Goal: Task Accomplishment & Management: Manage account settings

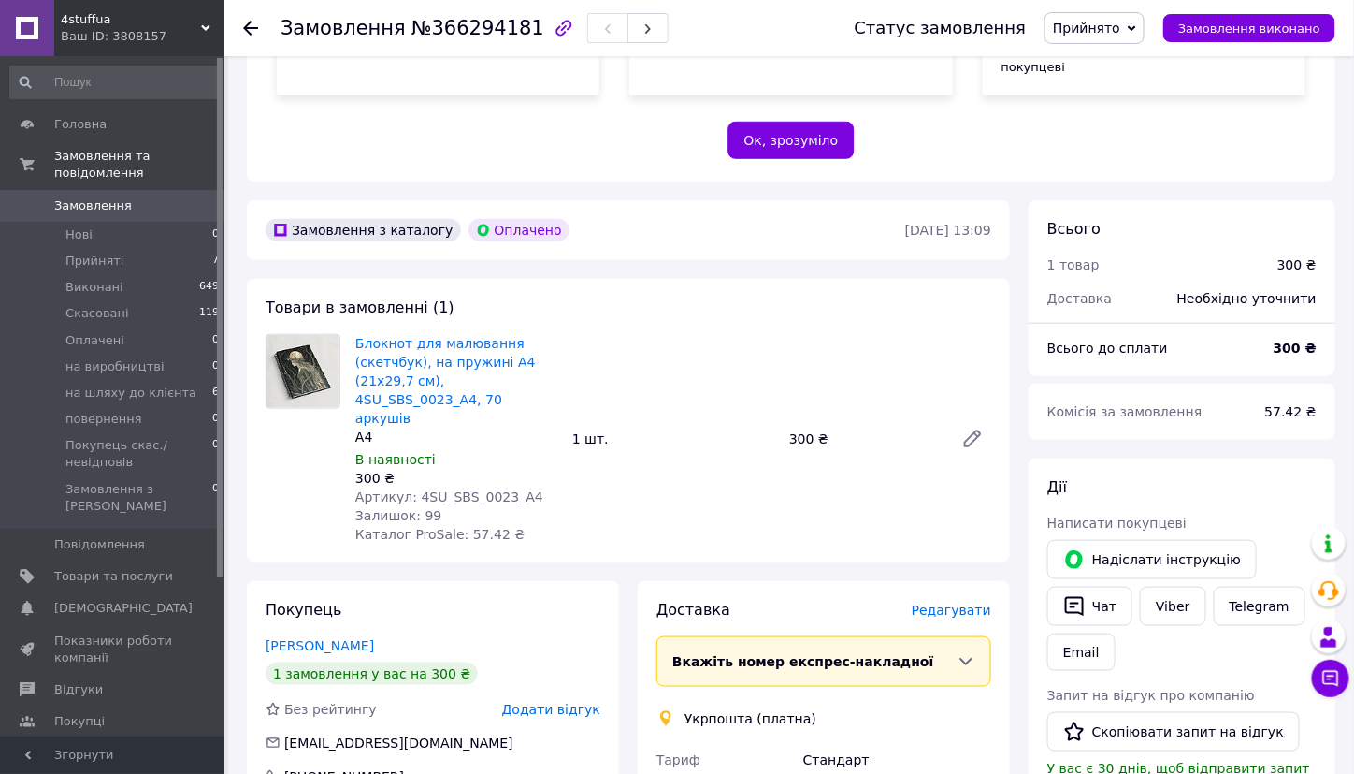
scroll to position [374, 0]
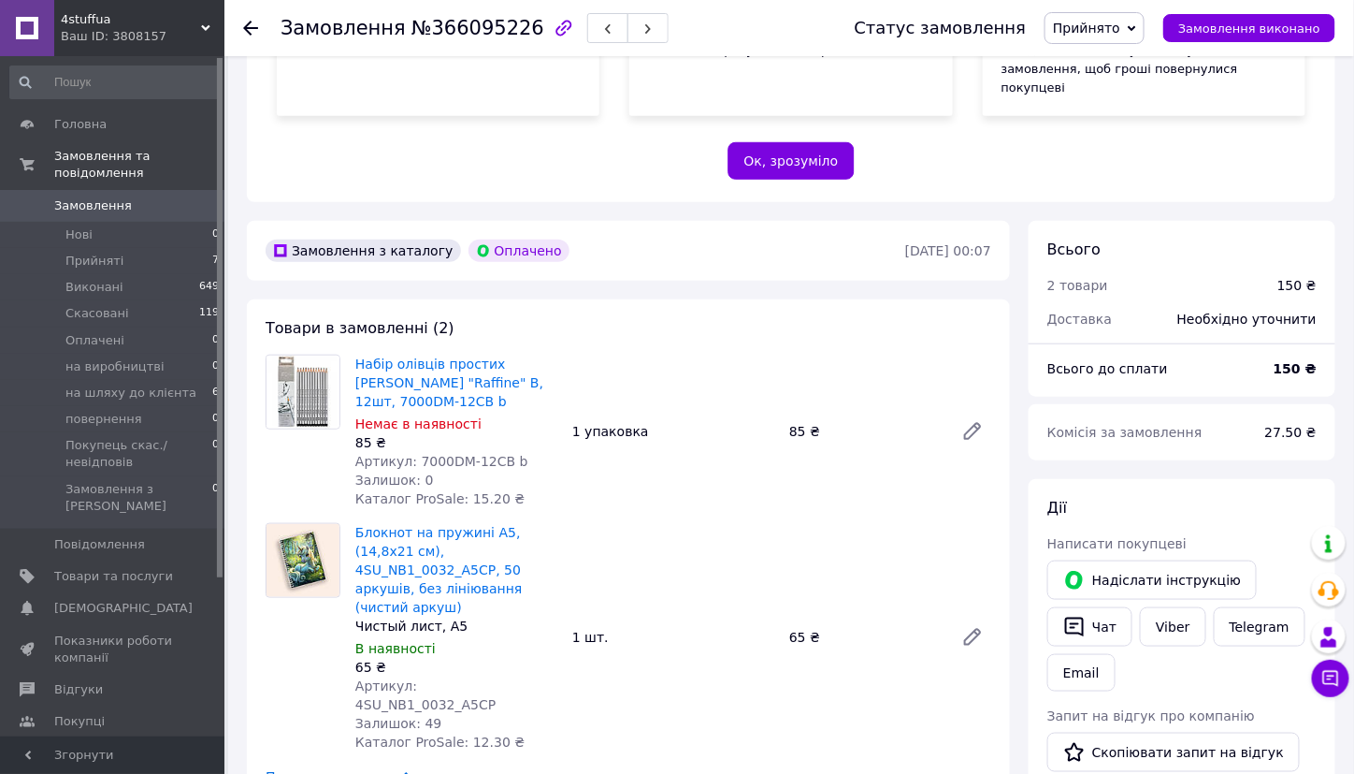
scroll to position [468, 0]
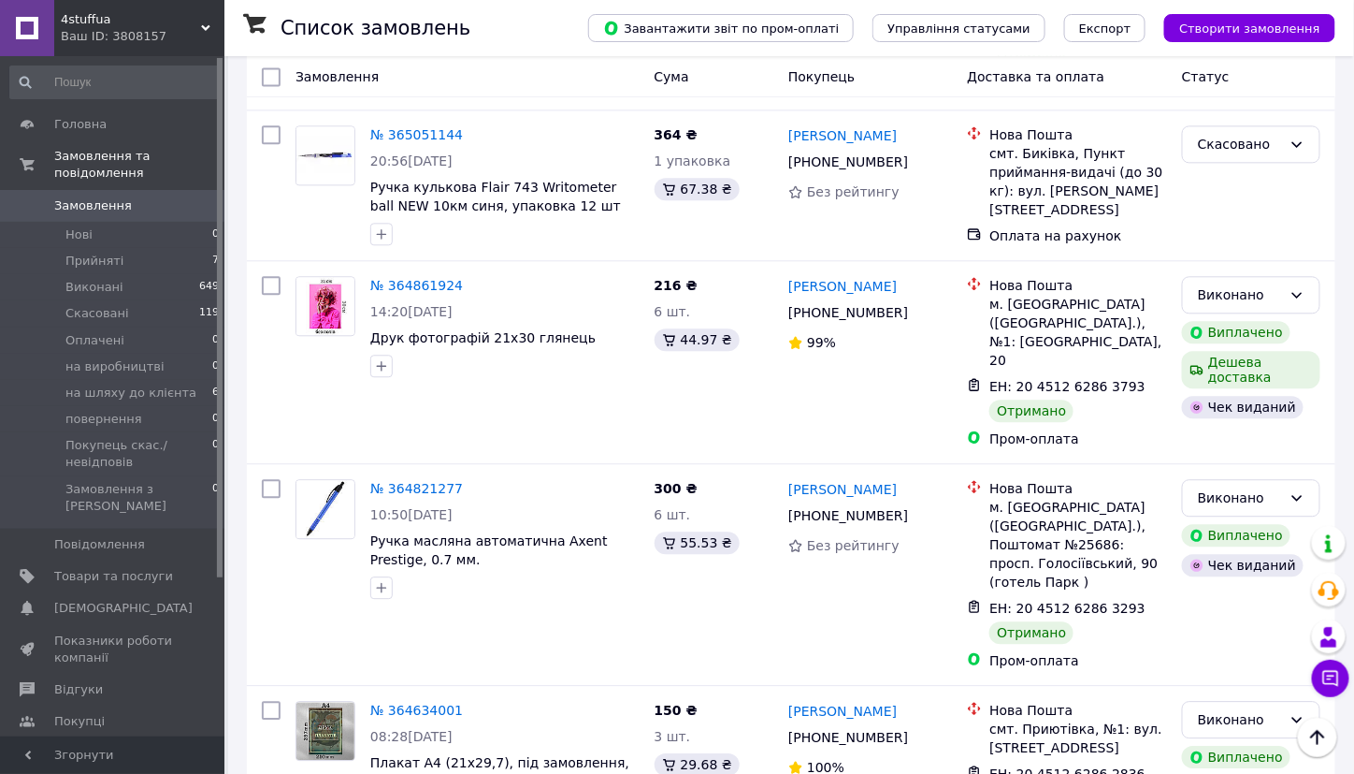
scroll to position [3367, 0]
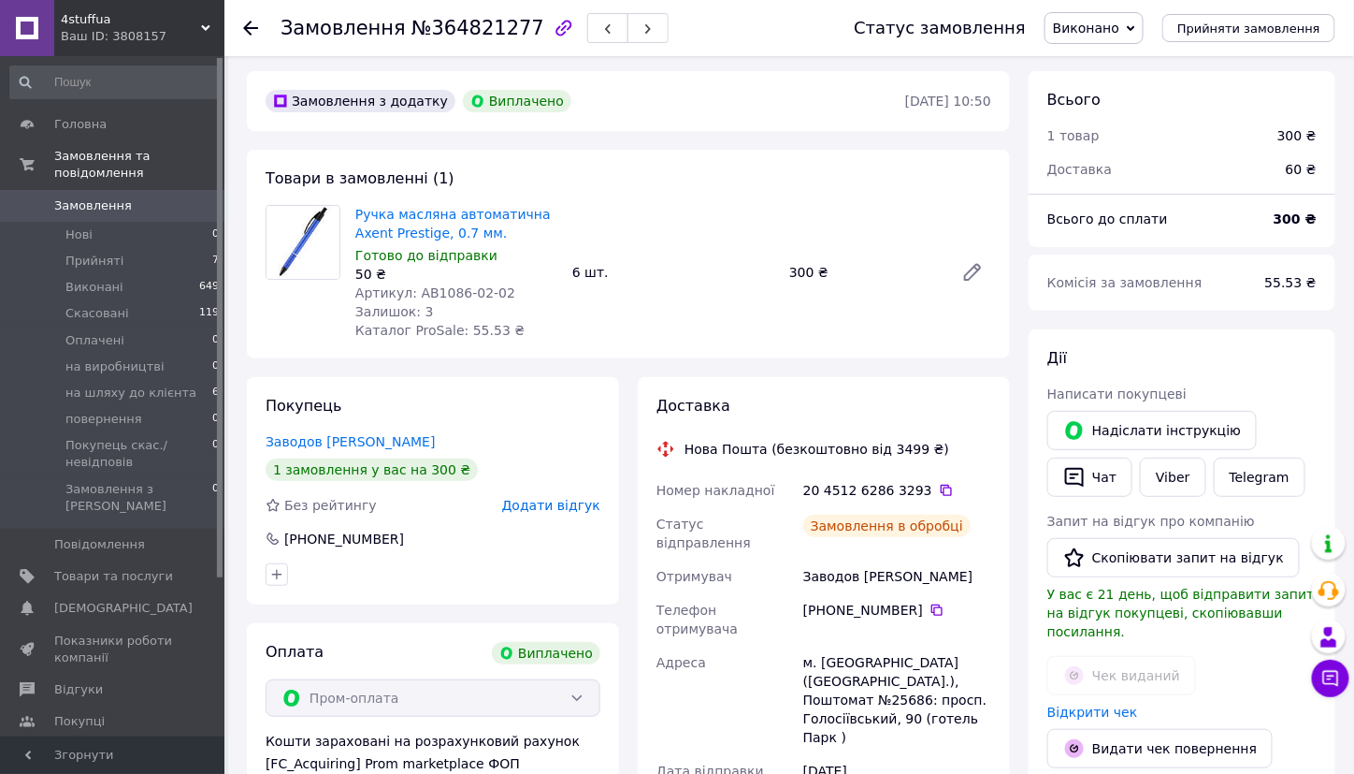
scroll to position [5, 0]
drag, startPoint x: 454, startPoint y: 285, endPoint x: 413, endPoint y: 289, distance: 40.4
click at [413, 289] on span "Артикул: AB1086-02-02" at bounding box center [435, 291] width 160 height 15
copy span "AB1086"
click at [110, 568] on span "Товари та послуги" at bounding box center [113, 576] width 119 height 17
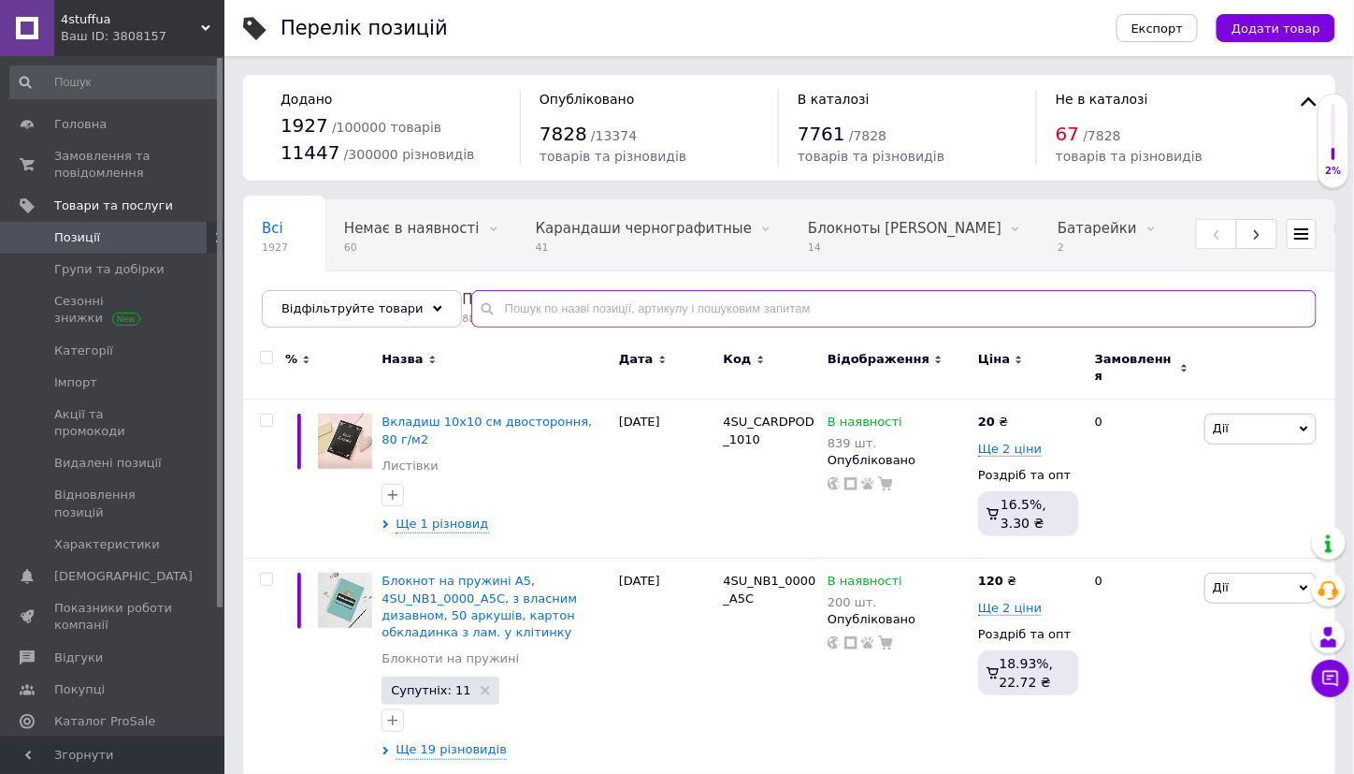
click at [651, 309] on input "text" at bounding box center [894, 308] width 846 height 37
paste input "AB1086"
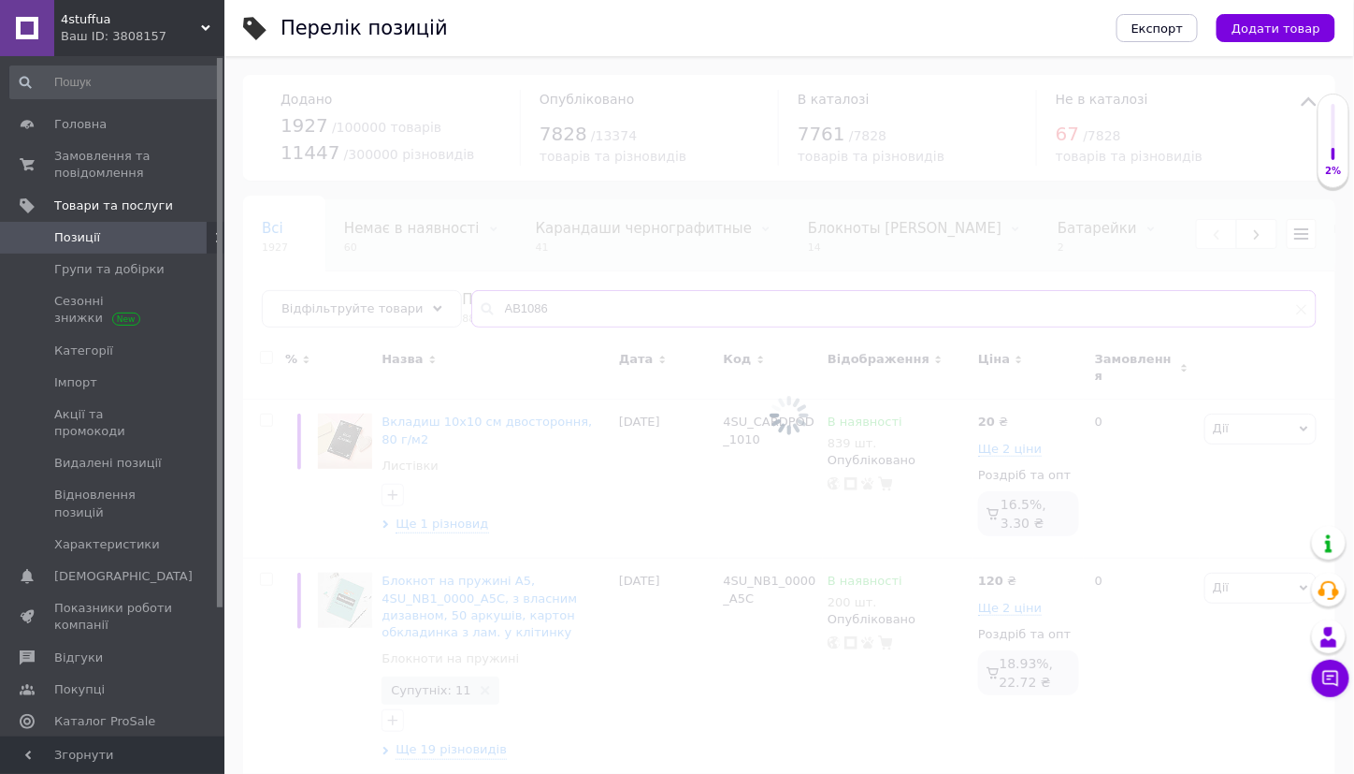
type input "AB1086"
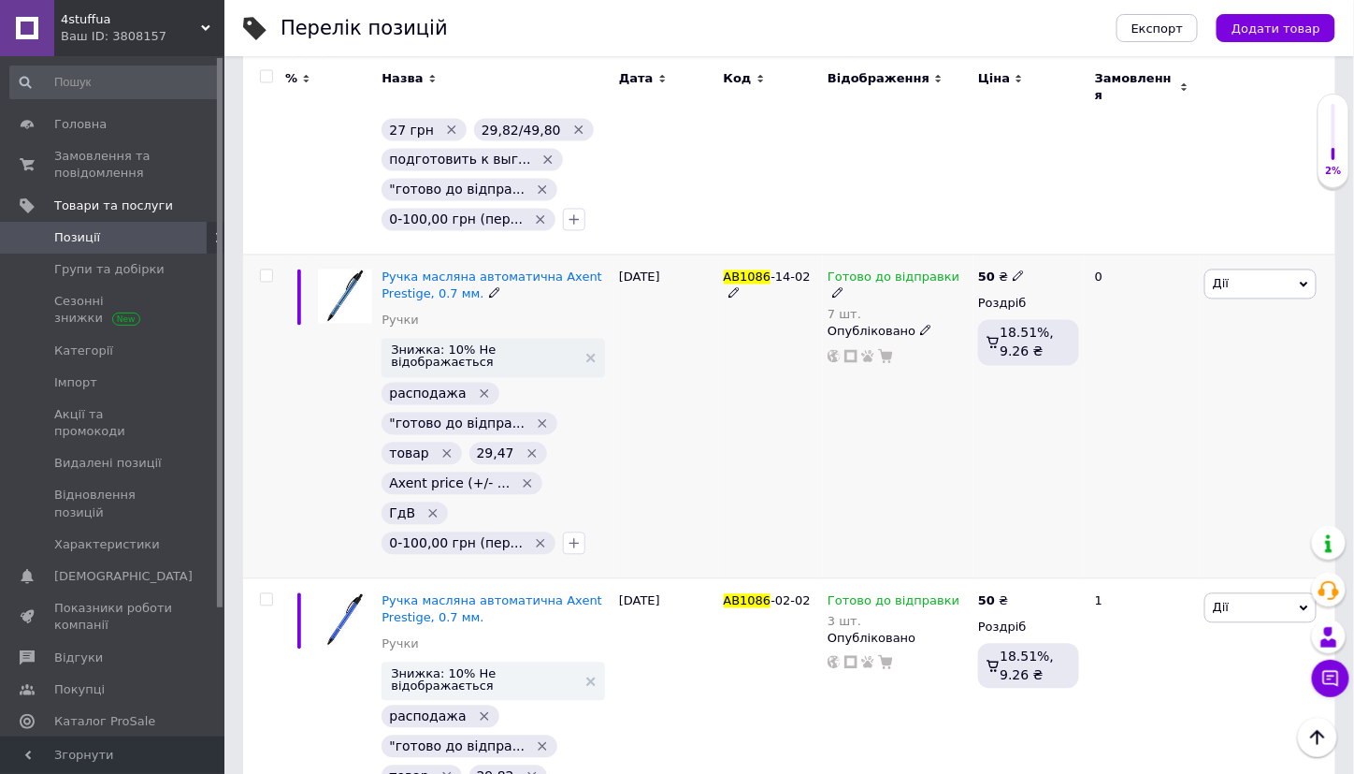
scroll to position [1044, 0]
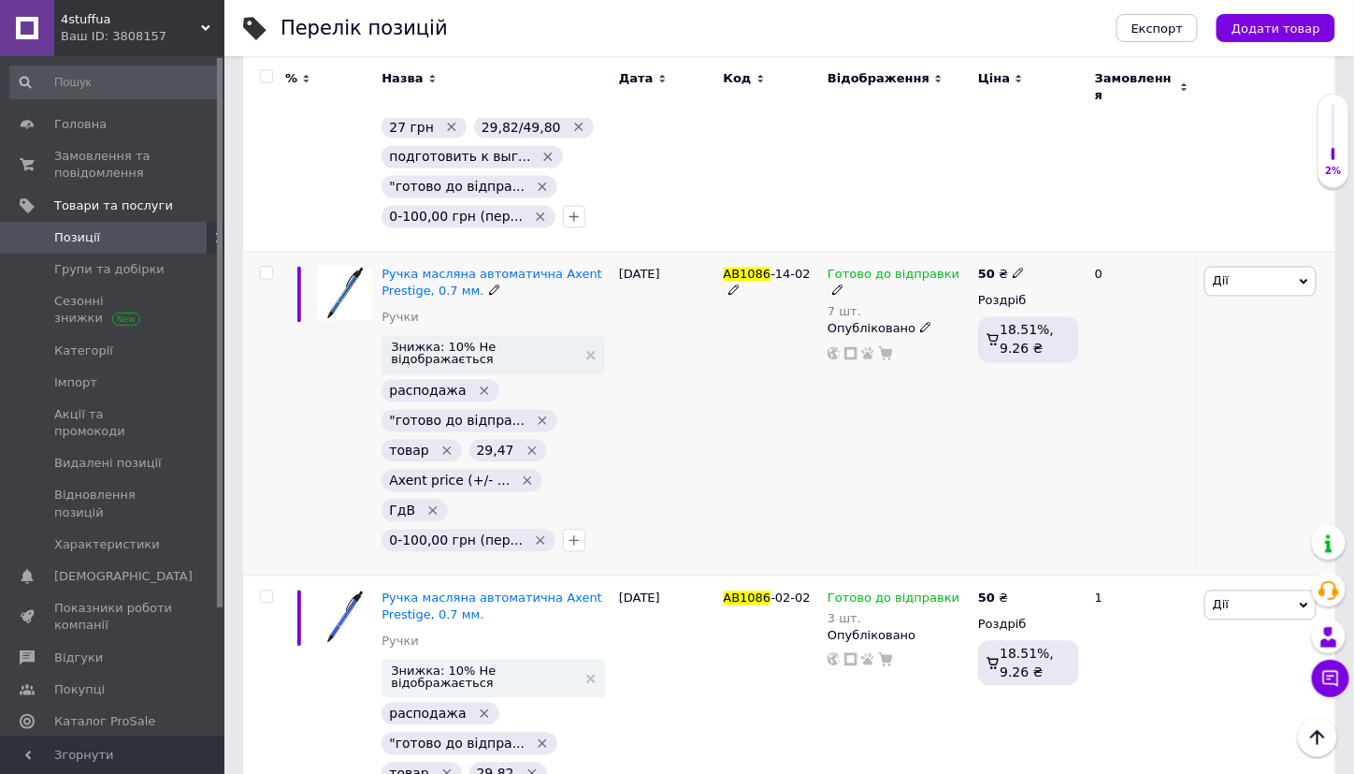
click at [844, 284] on icon at bounding box center [837, 289] width 11 height 11
click at [1200, 311] on div "Залишки" at bounding box center [1094, 319] width 234 height 17
click at [1015, 332] on input "7" at bounding box center [1048, 350] width 142 height 37
type input "6"
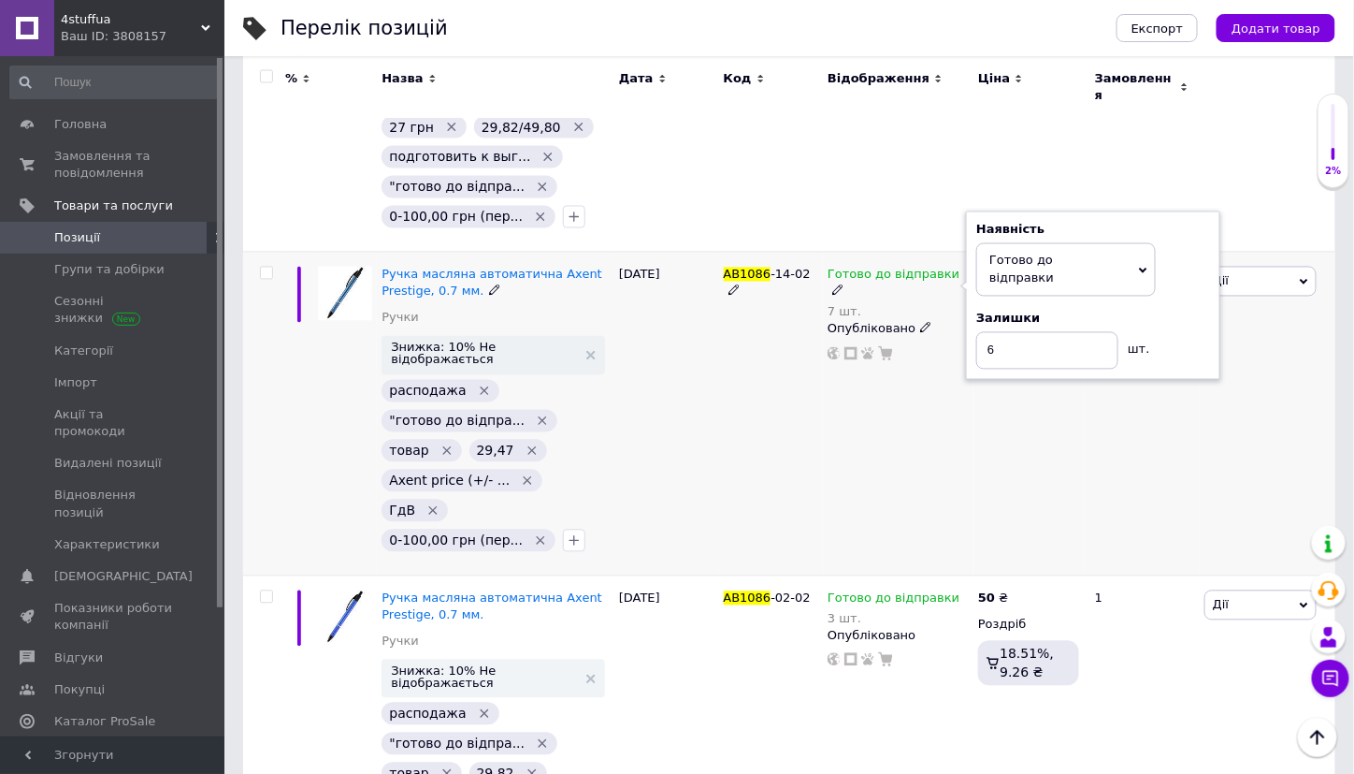
click at [926, 357] on div "Готово до відправки 7 шт. Наявність [PERSON_NAME] до відправки В наявності Нема…" at bounding box center [898, 414] width 151 height 324
click at [863, 328] on div "Готово до відправки 6 шт. Опубліковано" at bounding box center [898, 414] width 151 height 324
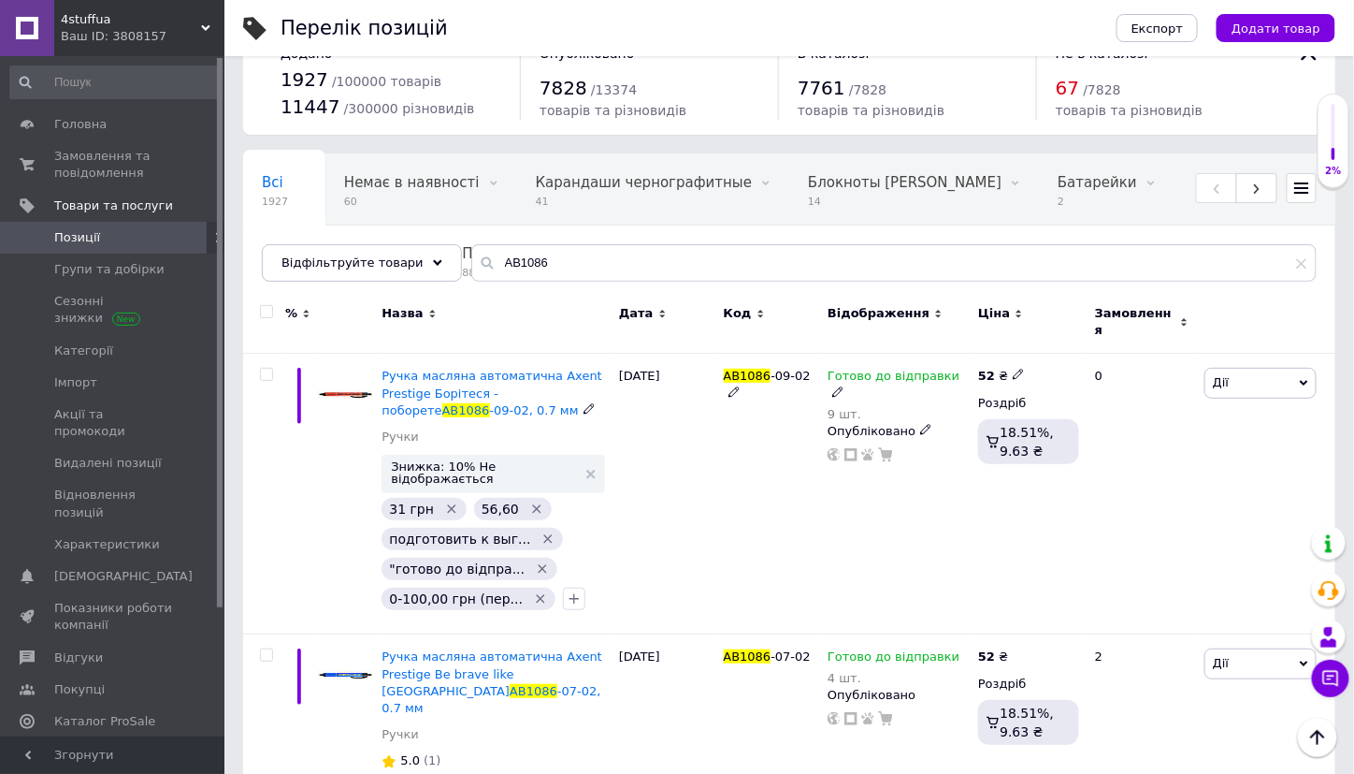
scroll to position [0, 0]
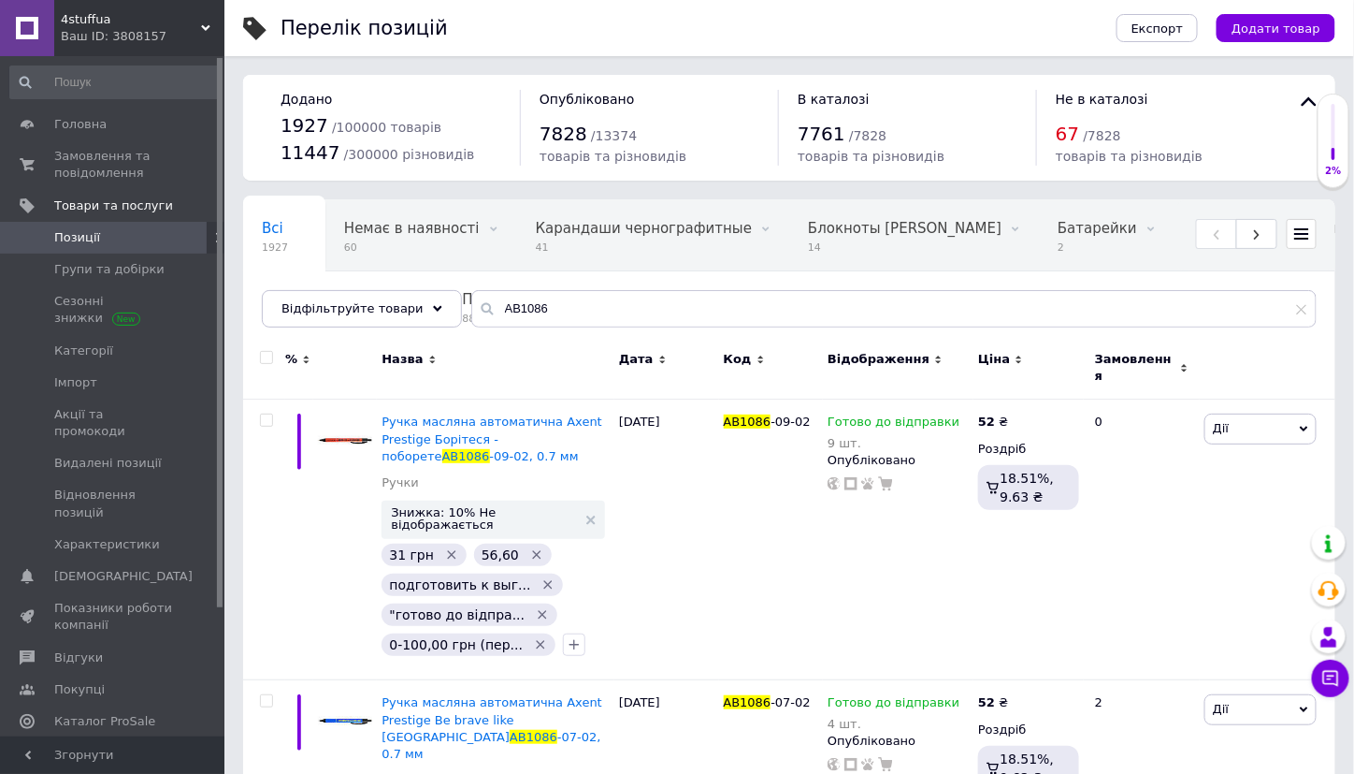
click at [94, 233] on span "Позиції" at bounding box center [77, 237] width 46 height 17
